Goal: Task Accomplishment & Management: Complete application form

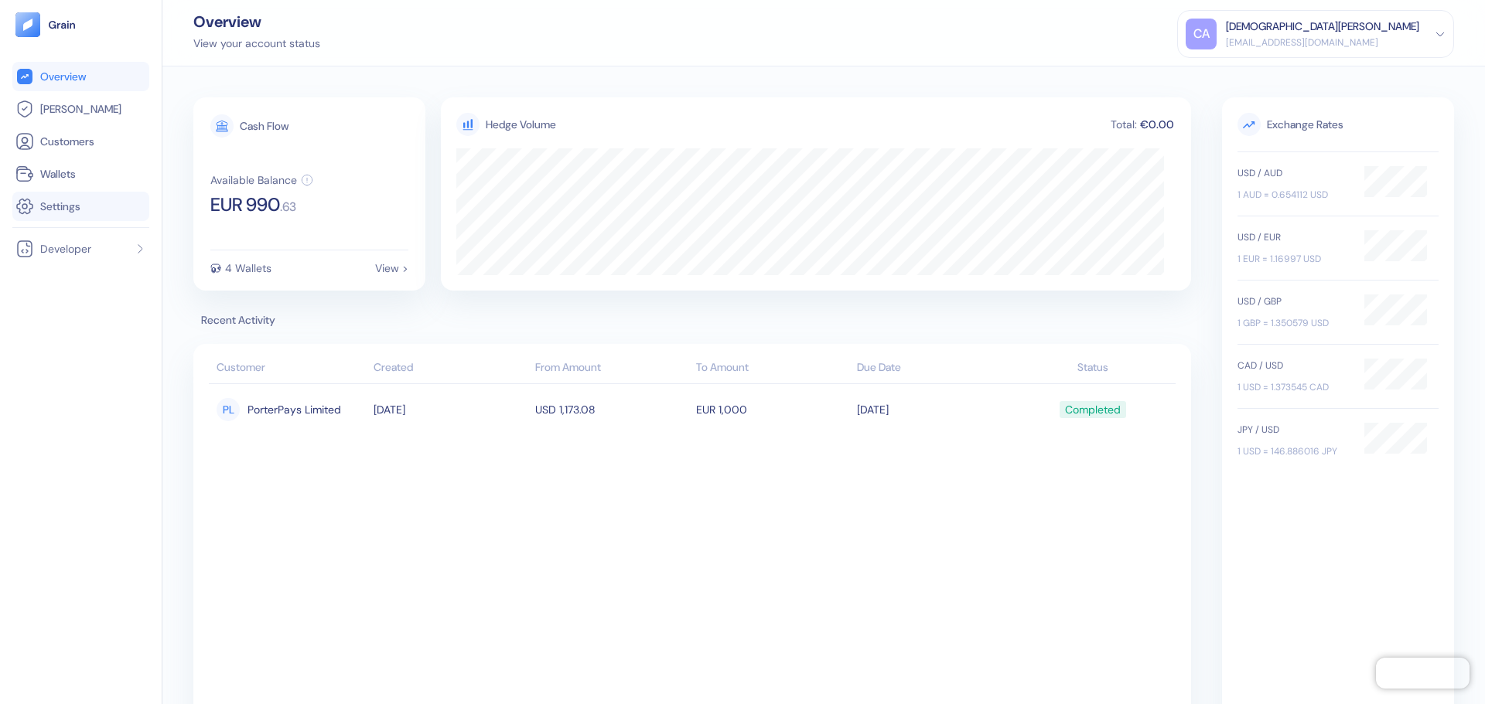
click at [68, 214] on link "Settings" at bounding box center [80, 206] width 131 height 19
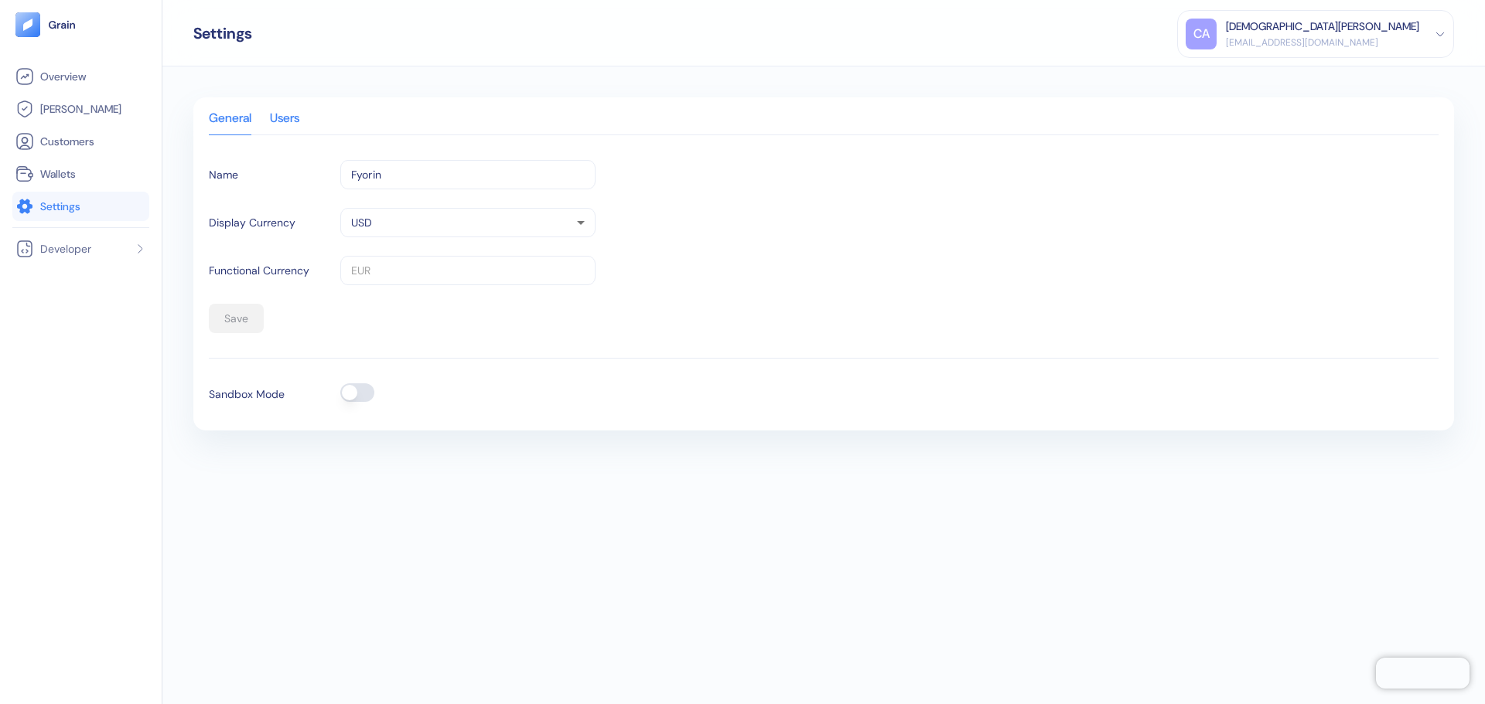
click at [297, 134] on div "Users" at bounding box center [284, 124] width 29 height 22
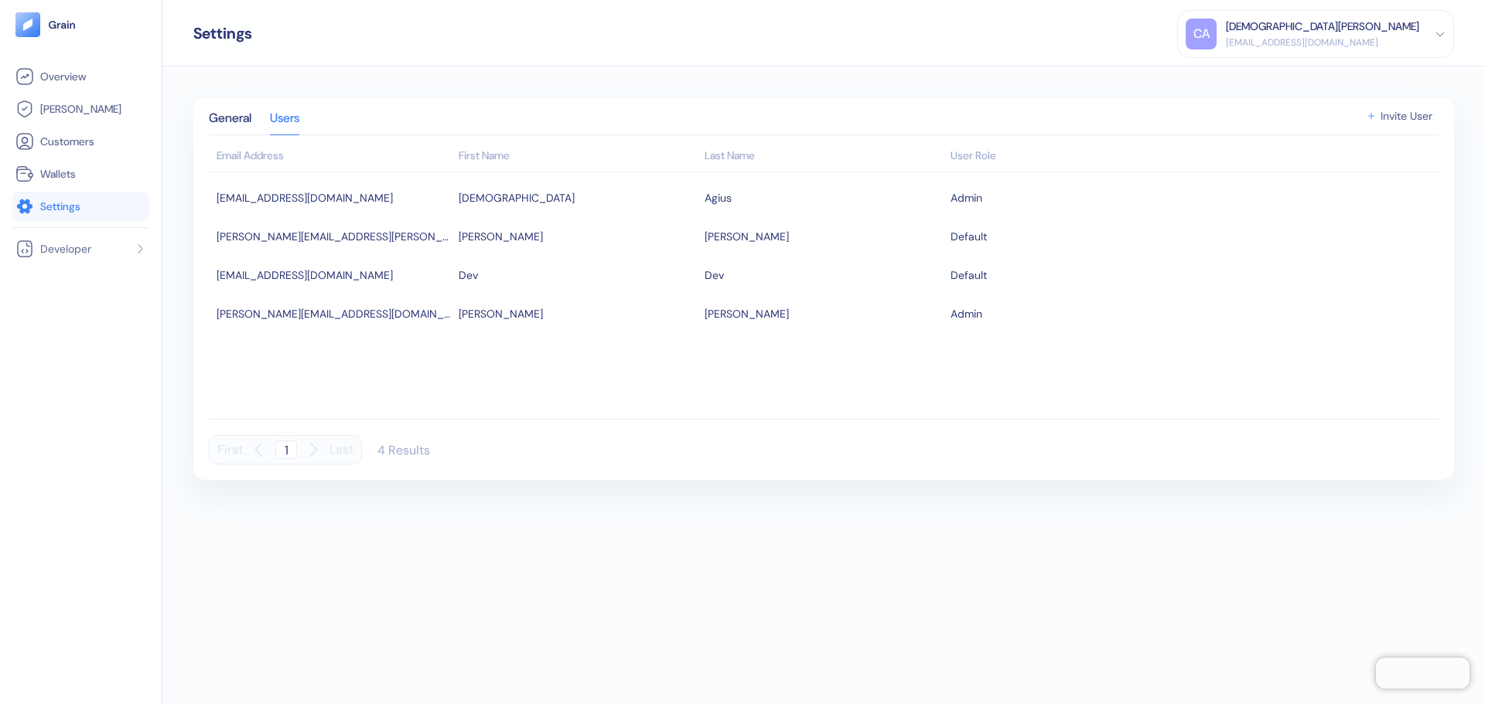
click at [1400, 118] on span "Invite User" at bounding box center [1406, 116] width 52 height 11
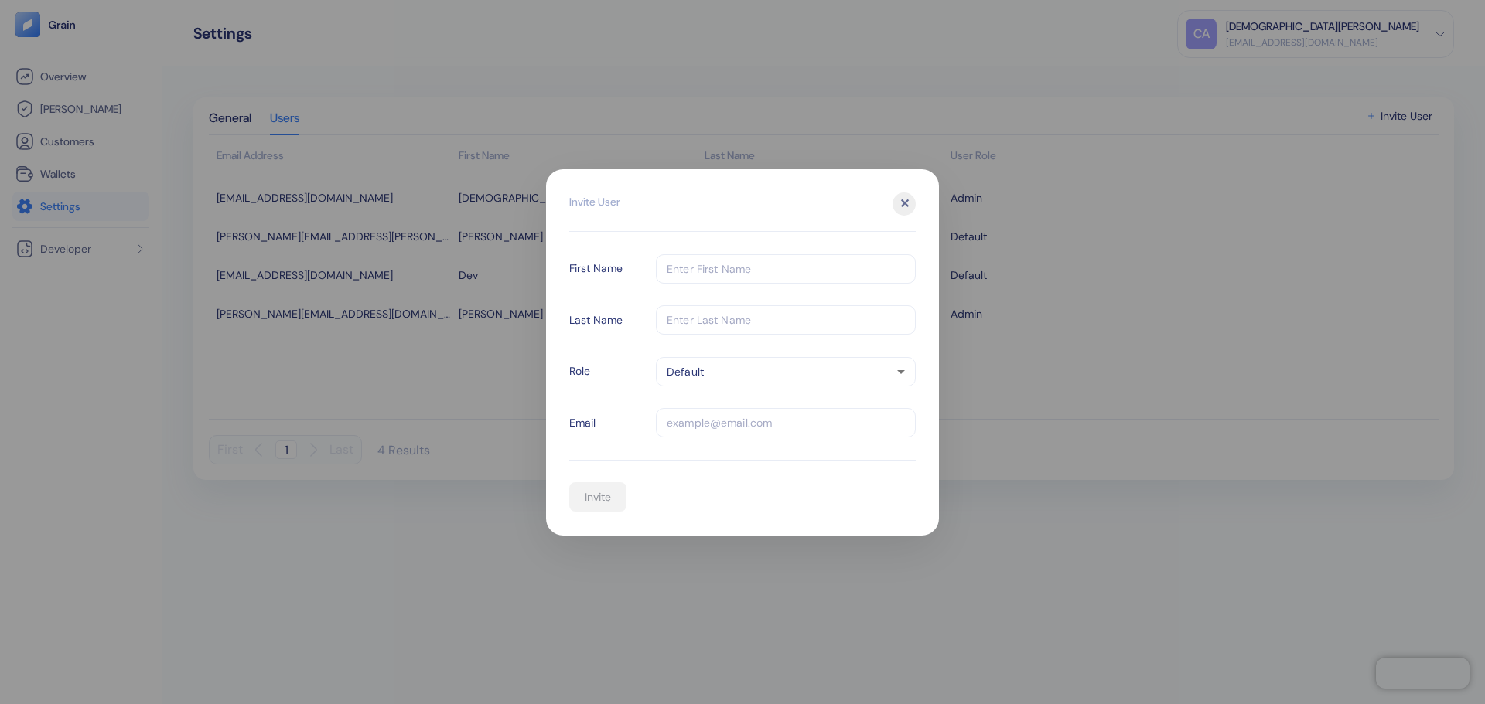
click at [730, 268] on input "text" at bounding box center [786, 268] width 260 height 29
type input "[PERSON_NAME]"
click at [729, 366] on body "Pingdom Check: App Online Overview [PERSON_NAME] Customers Wallets Settings Dev…" at bounding box center [742, 352] width 1485 height 704
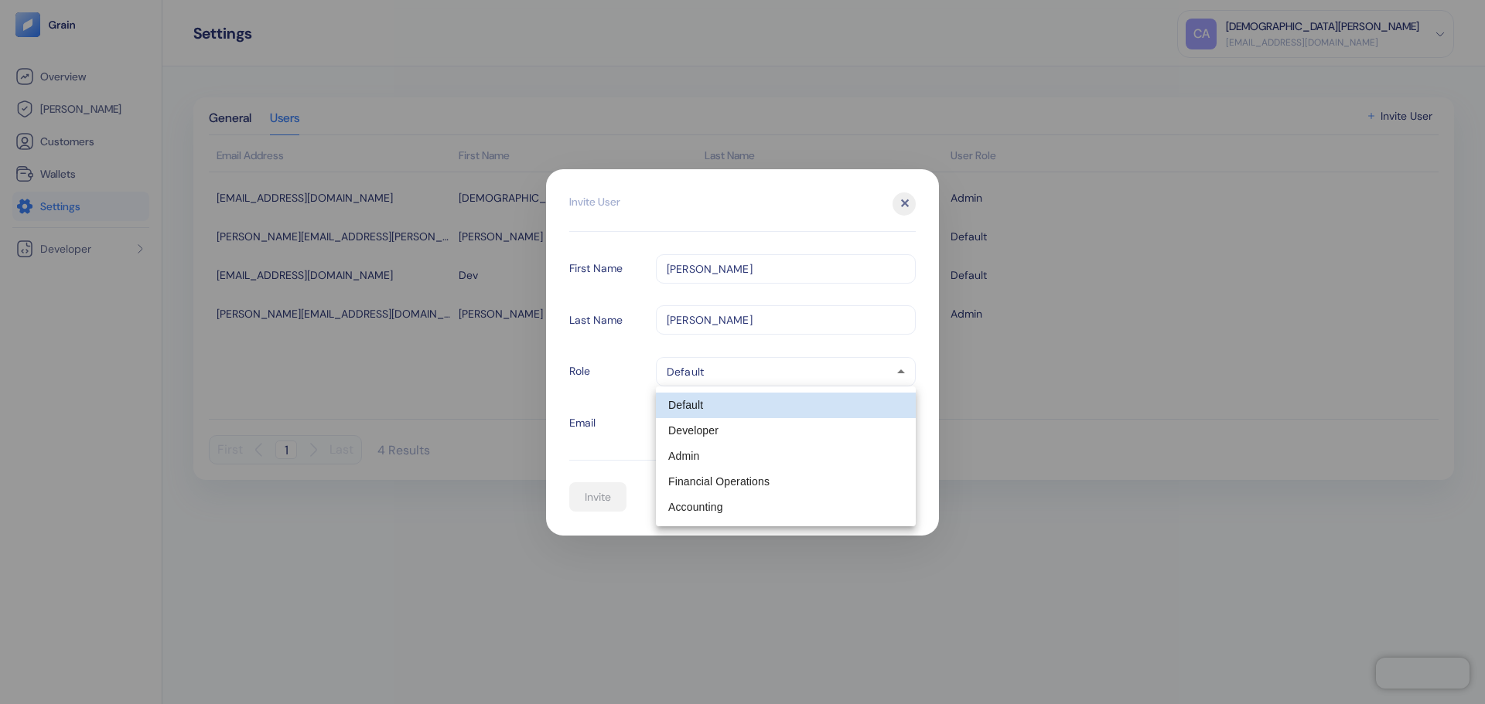
click at [747, 478] on li "Financial Operations" at bounding box center [786, 482] width 260 height 26
type input "partner-finops"
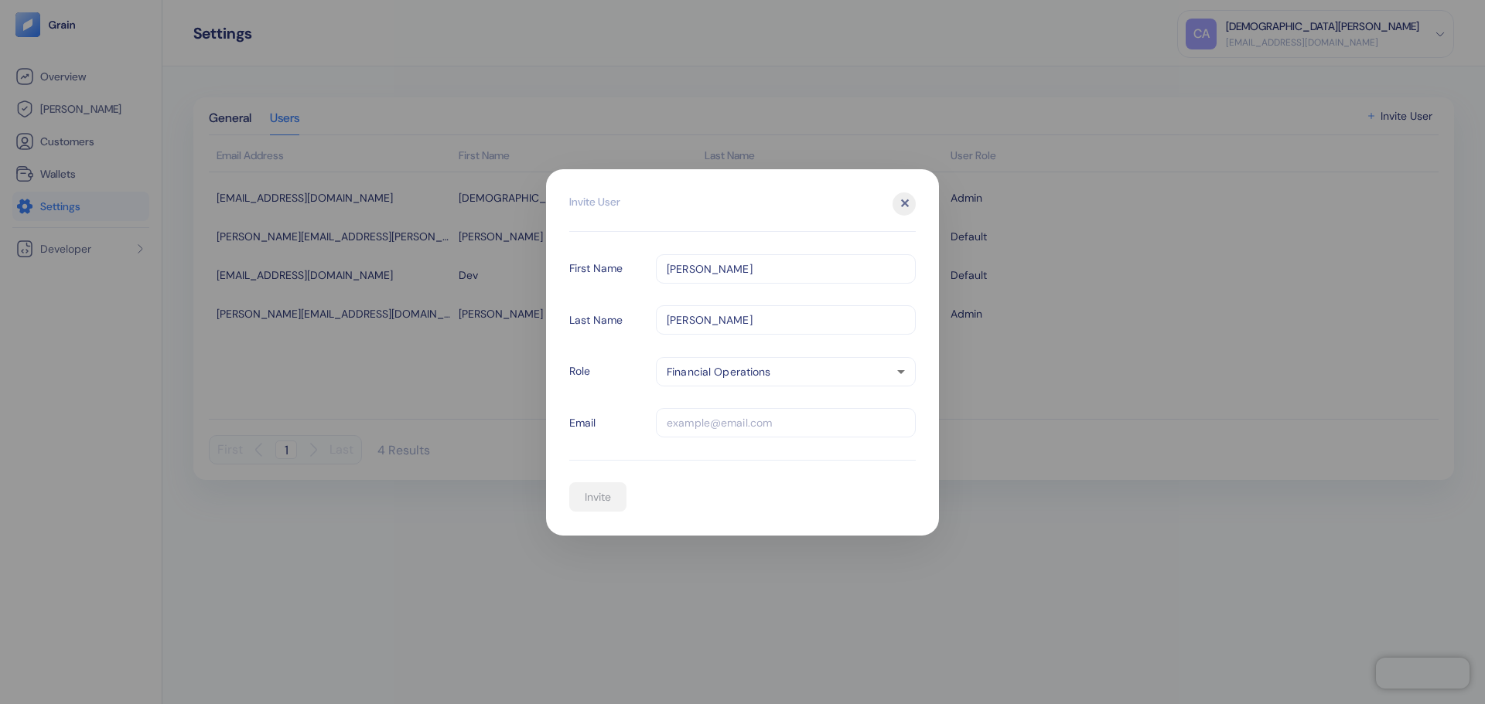
click at [742, 423] on input "text" at bounding box center [786, 422] width 260 height 29
type input "[PERSON_NAME][EMAIL_ADDRESS][PERSON_NAME][DOMAIN_NAME]"
click at [790, 372] on body "Pingdom Check: App Online Overview [PERSON_NAME] Customers Wallets Settings Dev…" at bounding box center [742, 352] width 1485 height 704
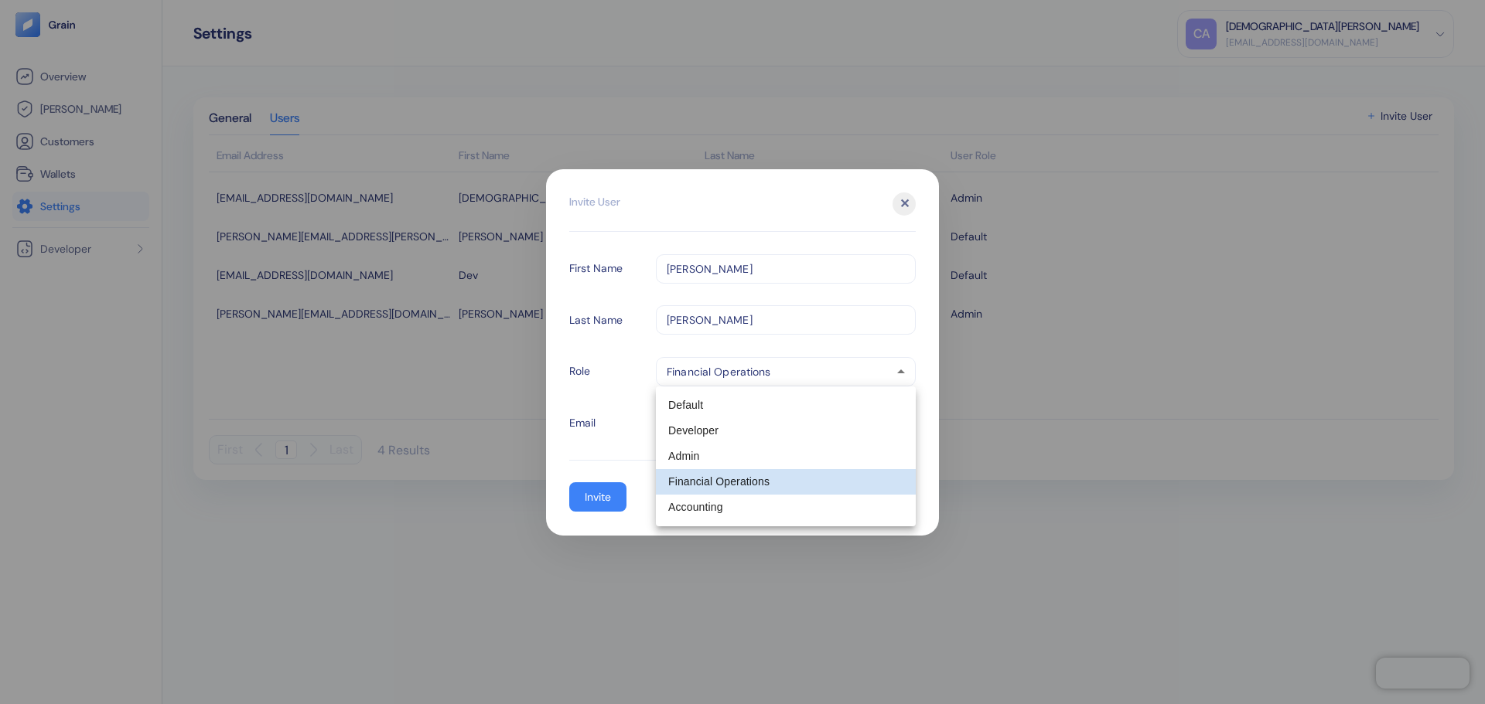
click at [728, 505] on li "Accounting" at bounding box center [786, 508] width 260 height 26
type input "partner-accounting"
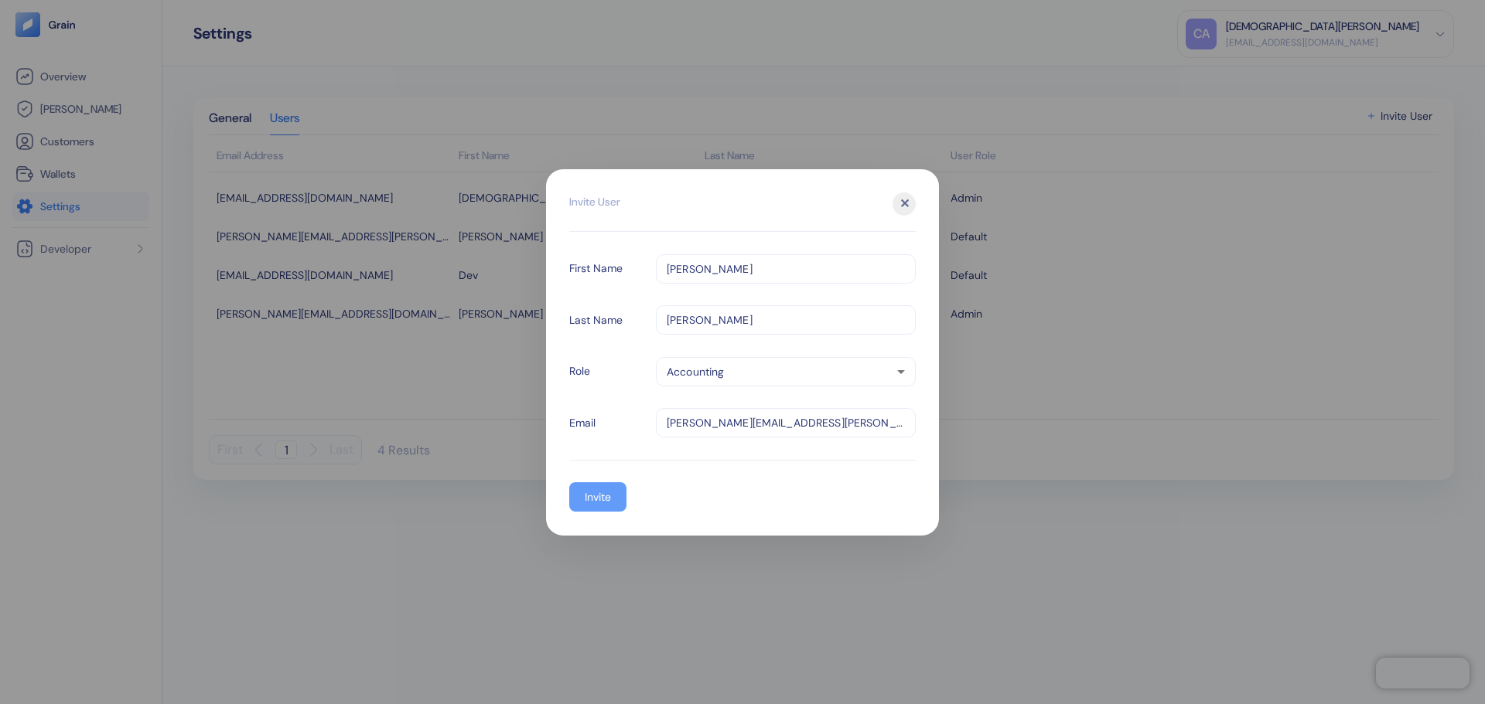
click at [591, 496] on div "Invite" at bounding box center [598, 497] width 26 height 11
type input "default"
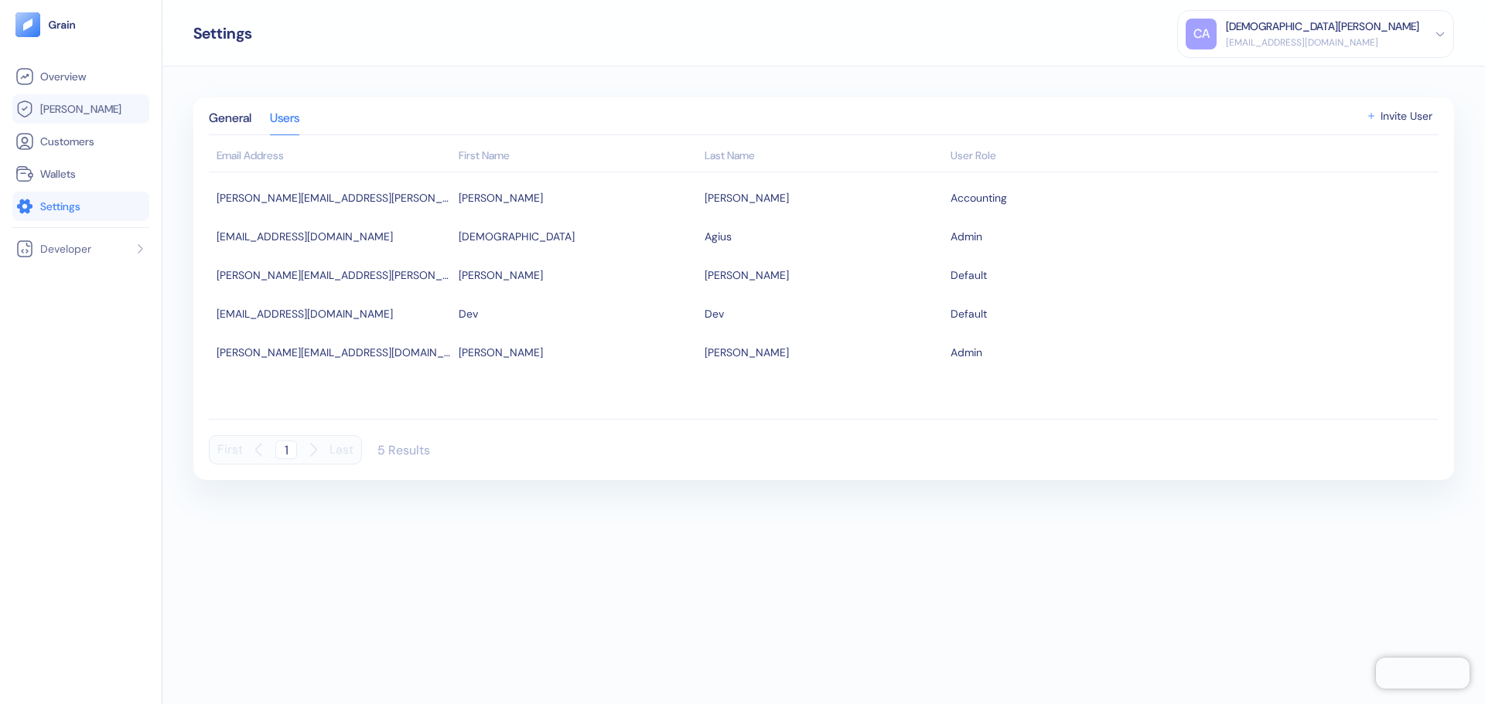
click at [72, 109] on span "[PERSON_NAME]" at bounding box center [80, 108] width 81 height 15
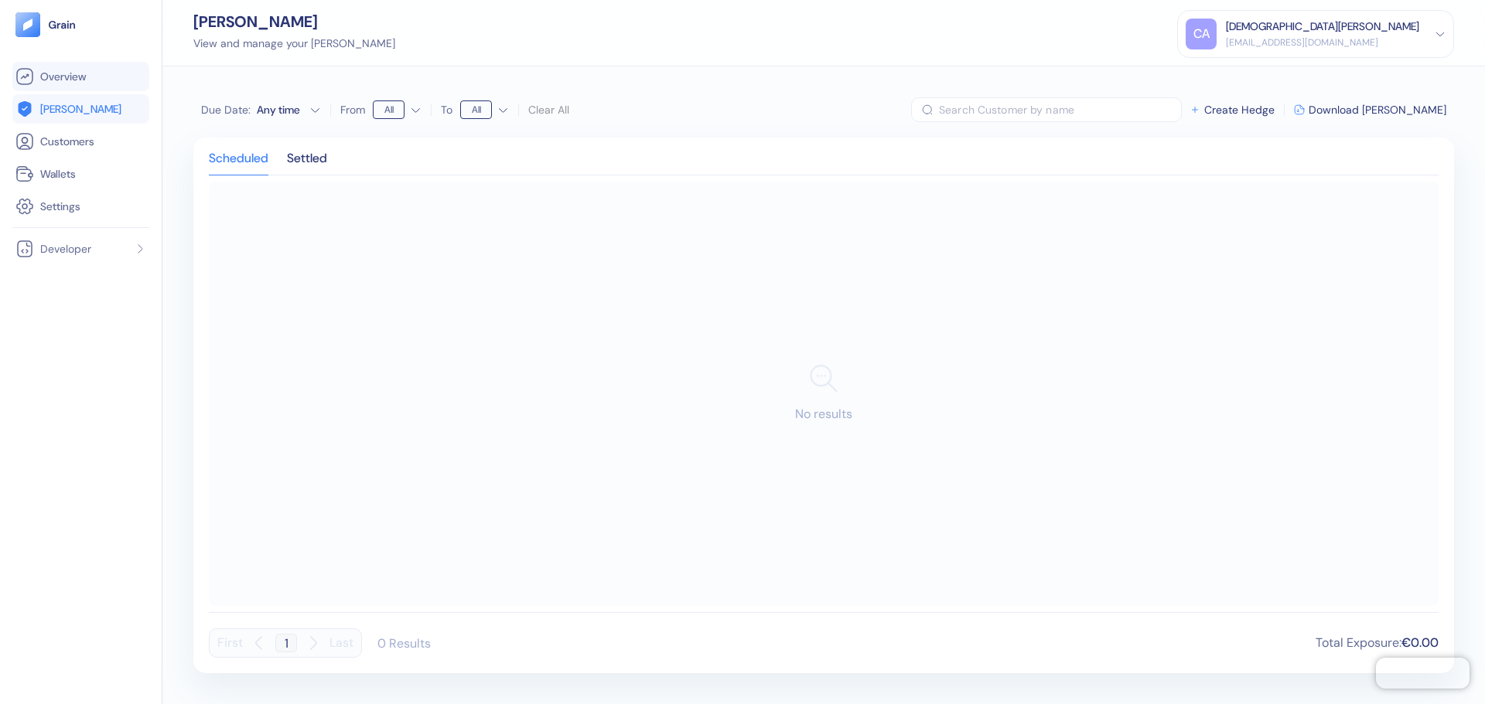
click at [63, 66] on li "Overview" at bounding box center [80, 76] width 137 height 29
click at [62, 66] on li "Overview" at bounding box center [80, 76] width 137 height 29
click at [62, 73] on span "Overview" at bounding box center [63, 76] width 46 height 15
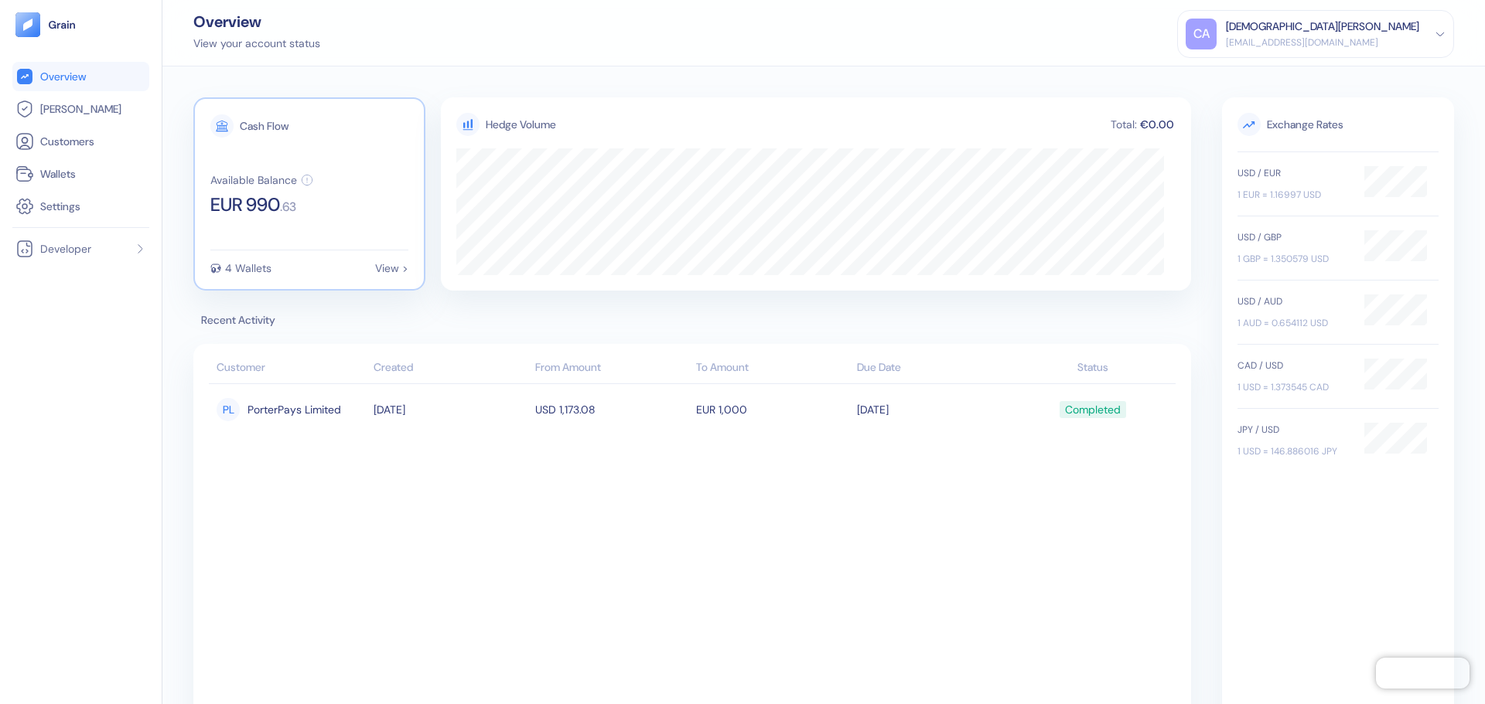
click at [296, 203] on span ". 63" at bounding box center [288, 207] width 16 height 12
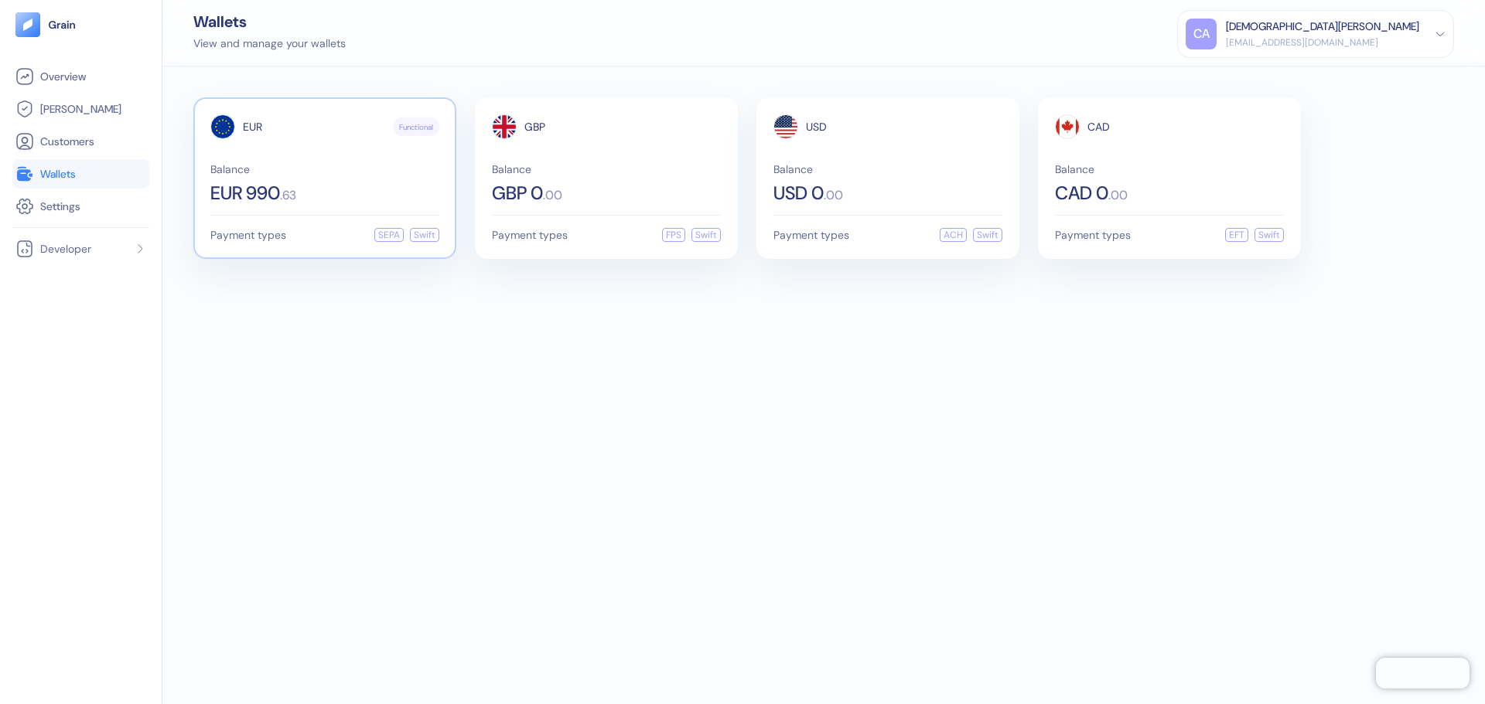
click at [373, 169] on span "Balance" at bounding box center [324, 169] width 229 height 11
